Goal: Task Accomplishment & Management: Manage account settings

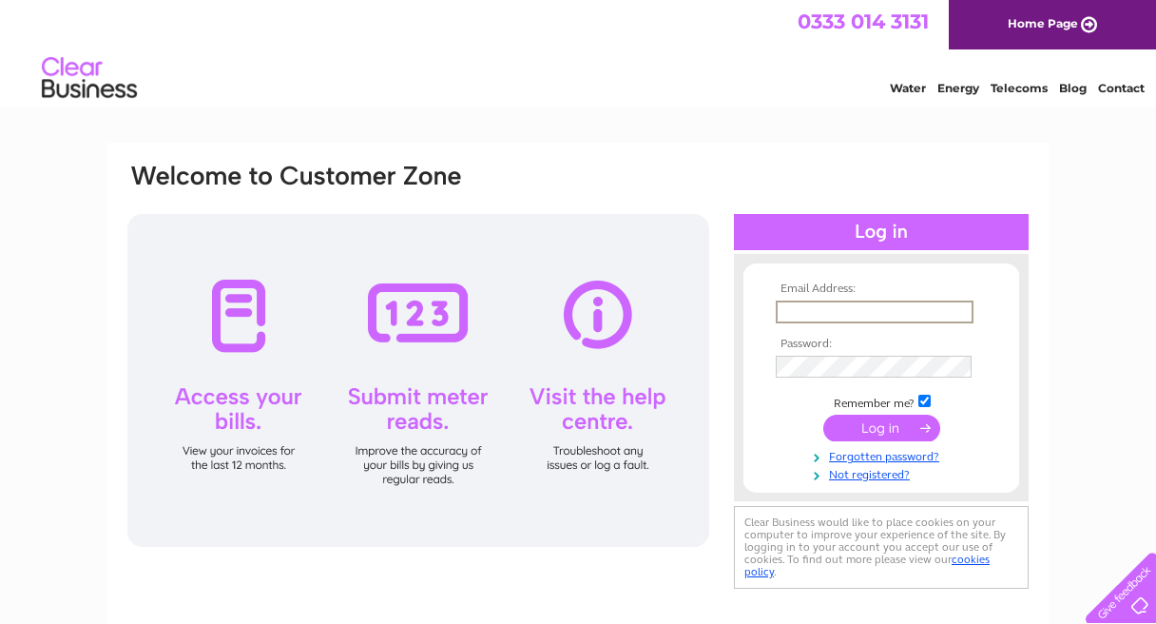
type input "[EMAIL_ADDRESS][DOMAIN_NAME]"
click at [874, 426] on input "submit" at bounding box center [881, 427] width 117 height 27
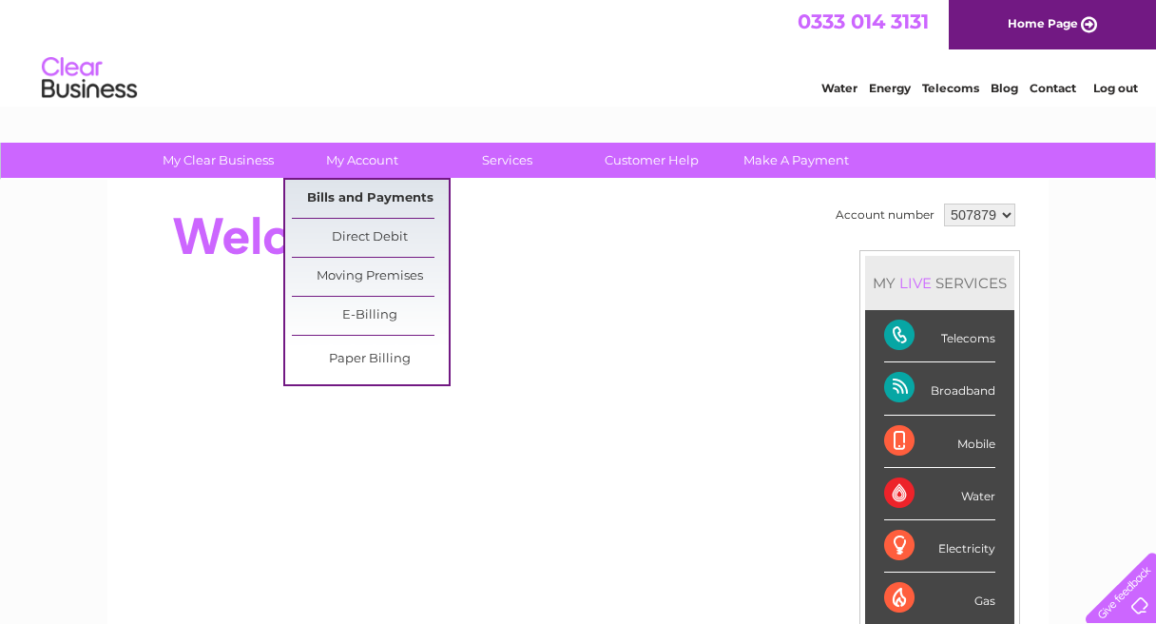
click at [371, 191] on link "Bills and Payments" at bounding box center [370, 199] width 157 height 38
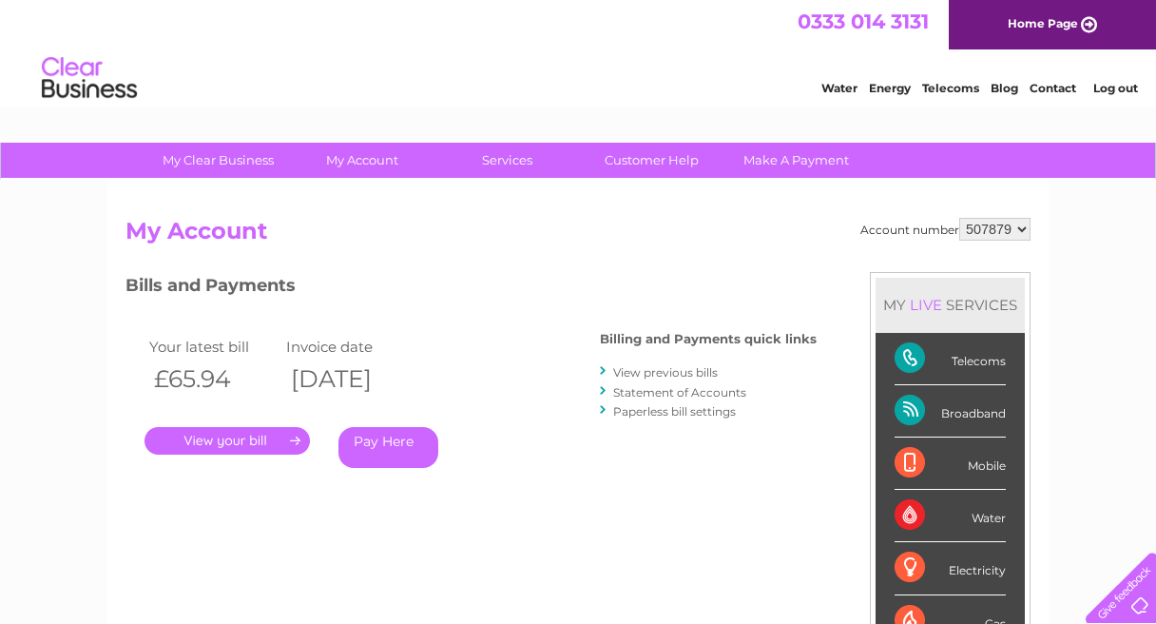
click at [237, 441] on link "." at bounding box center [227, 441] width 165 height 28
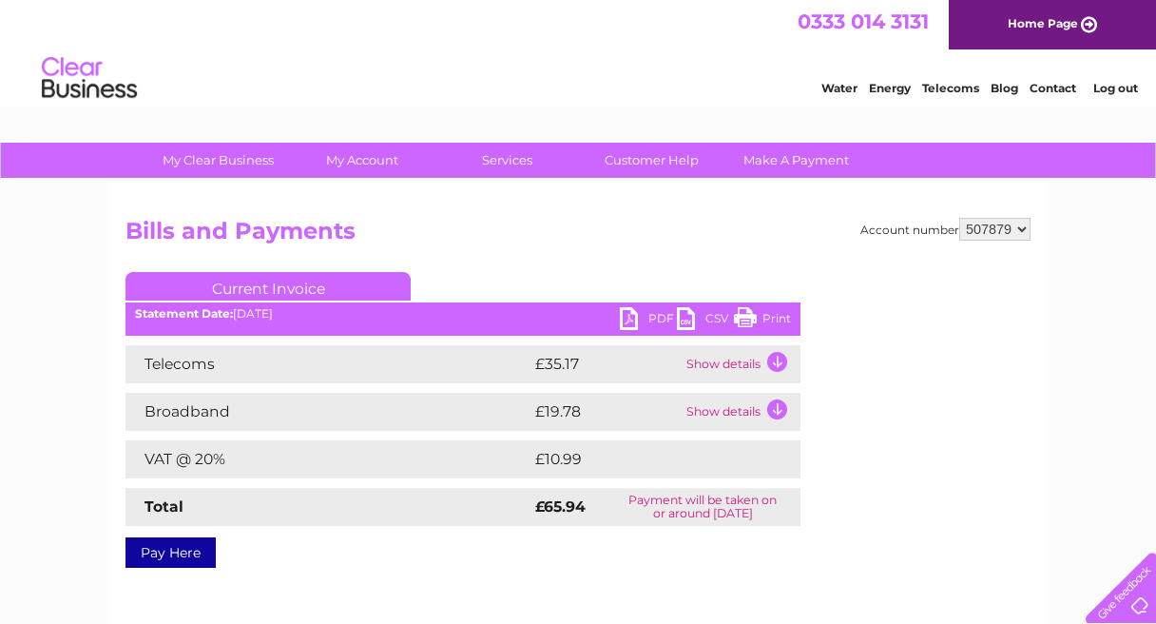
click at [626, 315] on link "PDF" at bounding box center [648, 321] width 57 height 28
